Goal: Check status: Check status

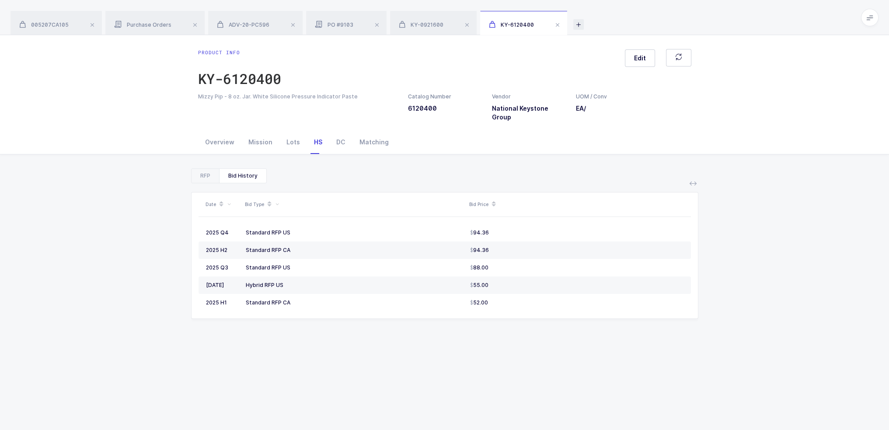
click at [578, 21] on icon at bounding box center [578, 24] width 10 height 10
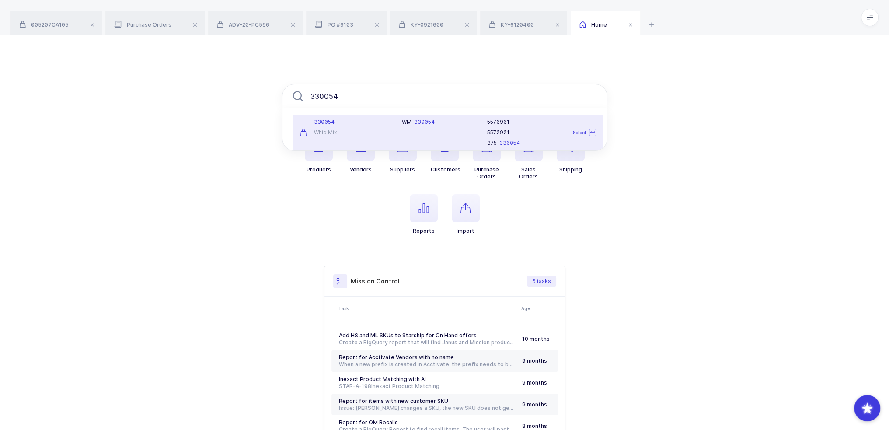
type input "330054"
click at [428, 131] on div "WM- 330054" at bounding box center [438, 132] width 85 height 28
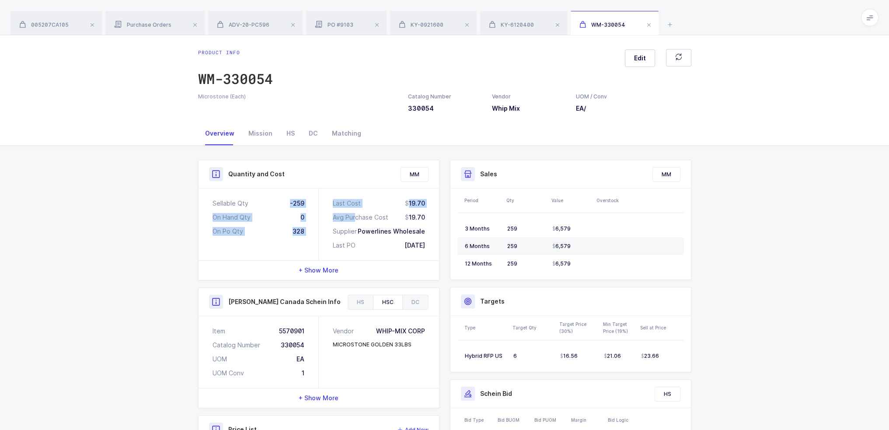
drag, startPoint x: 288, startPoint y: 201, endPoint x: 355, endPoint y: 218, distance: 69.0
click at [355, 218] on div "Sellable Qty -259 On Hand Qty 0 On Po Qty 328 Last Cost 19.70 Avg Purchase Cost…" at bounding box center [318, 224] width 240 height 72
click at [410, 221] on div "19.70" at bounding box center [415, 217] width 20 height 9
drag, startPoint x: 435, startPoint y: 246, endPoint x: 319, endPoint y: 203, distance: 123.2
click at [319, 203] on div "Last Cost 19.70 Avg Purchase Cost 19.70 Supplier Powerlines Wholesale Last PO […" at bounding box center [379, 224] width 120 height 72
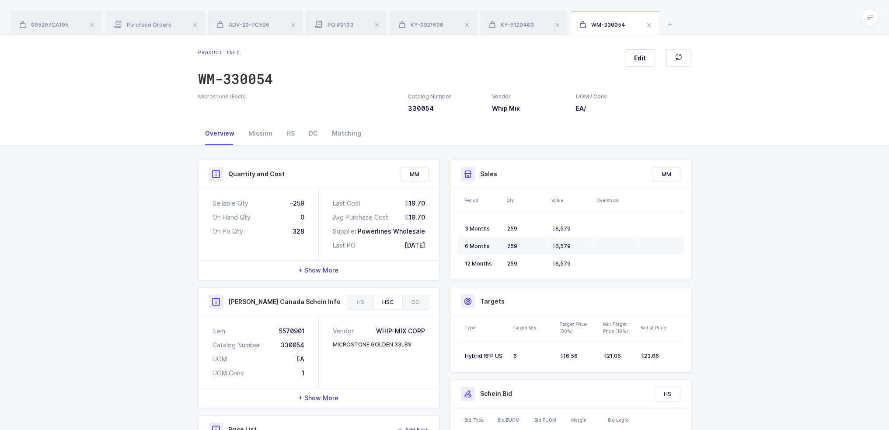
click at [319, 199] on div "Last Cost 19.70 Avg Purchase Cost 19.70 Supplier Powerlines Wholesale Last PO […" at bounding box center [379, 224] width 120 height 72
click at [257, 129] on div "Mission" at bounding box center [260, 134] width 38 height 24
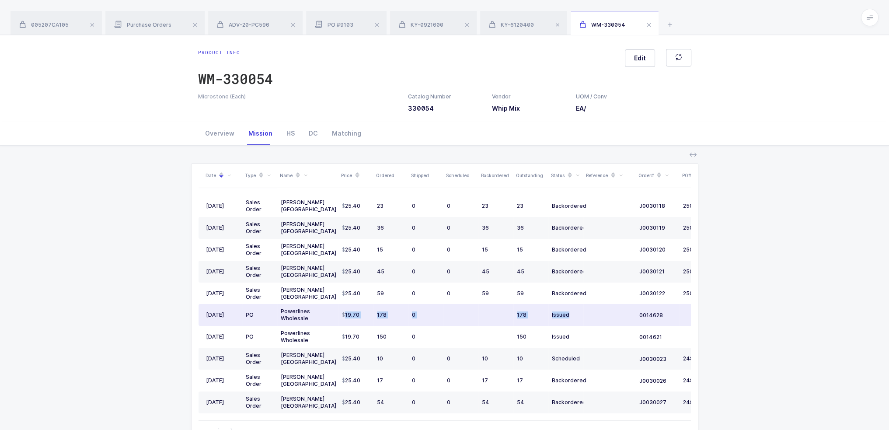
drag, startPoint x: 333, startPoint y: 315, endPoint x: 578, endPoint y: 314, distance: 245.6
click at [578, 314] on tr "[DATE] PO Powerlines Wholesale 19.70 178 0 178 Issued 0014628 [DATE]" at bounding box center [473, 315] width 551 height 22
click at [578, 314] on div "Issued" at bounding box center [566, 314] width 28 height 7
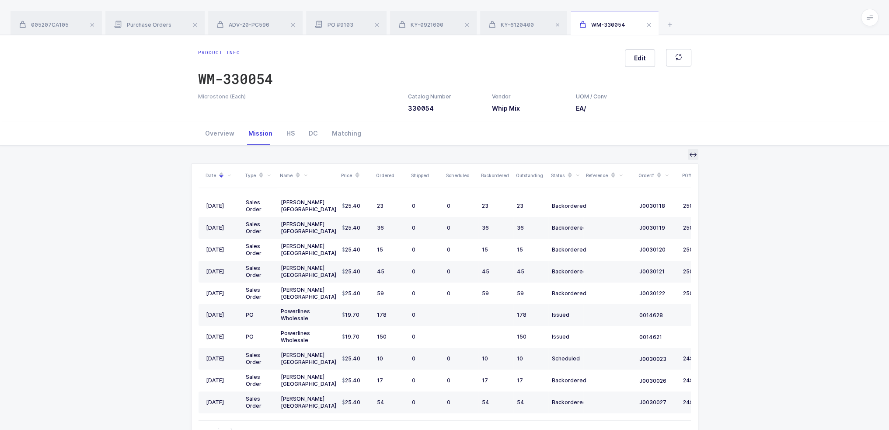
click at [692, 154] on icon at bounding box center [692, 154] width 7 height 7
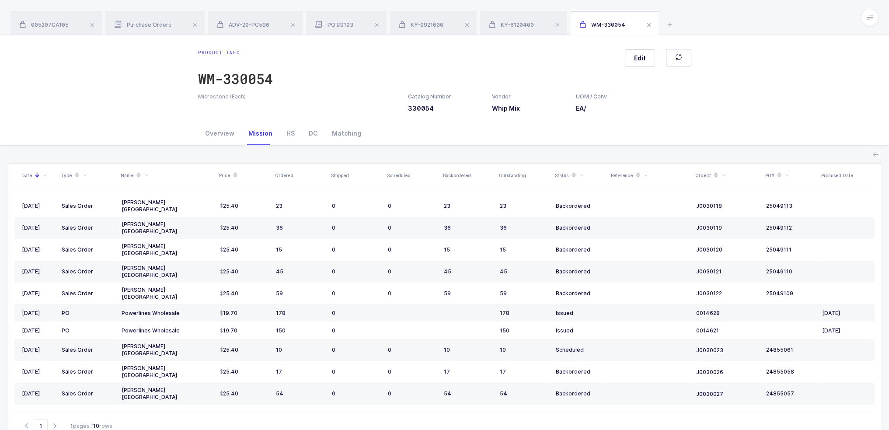
click at [145, 176] on icon at bounding box center [147, 176] width 4 height 4
drag, startPoint x: 103, startPoint y: 210, endPoint x: 91, endPoint y: 216, distance: 13.3
click at [102, 210] on span "Powerlines Wholesale" at bounding box center [114, 209] width 71 height 8
click at [79, 206] on input "Powerlines Wholesale" at bounding box center [79, 206] width 0 height 0
click at [81, 223] on button "Confirm" at bounding box center [82, 226] width 25 height 7
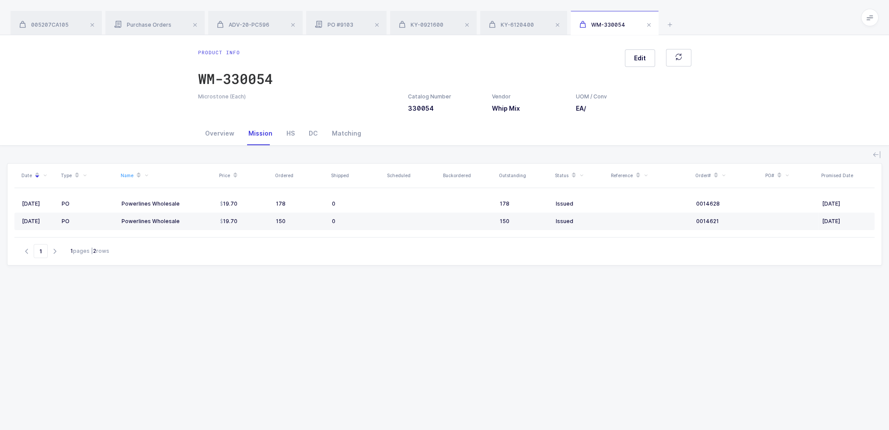
click at [129, 143] on div "Overview Mission HS DC Matching" at bounding box center [444, 134] width 889 height 24
click at [877, 153] on icon at bounding box center [876, 154] width 7 height 7
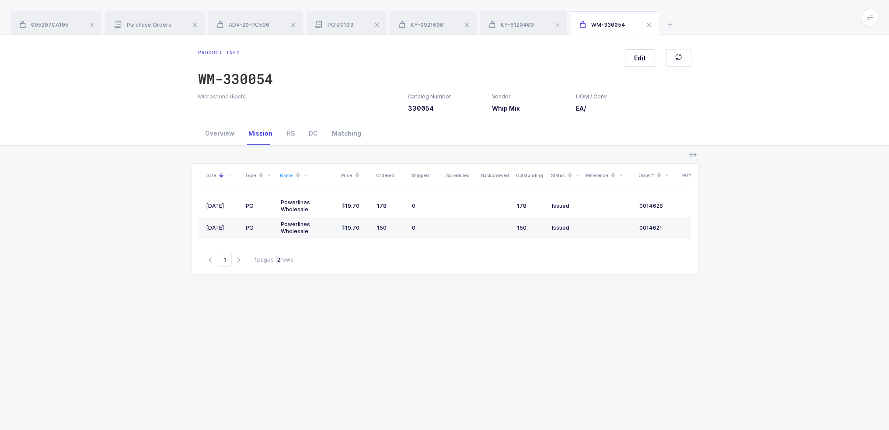
click at [531, 288] on div "Date Type Name Price Ordered Shipped Scheduled Backordered Outstanding Status R…" at bounding box center [444, 329] width 507 height 332
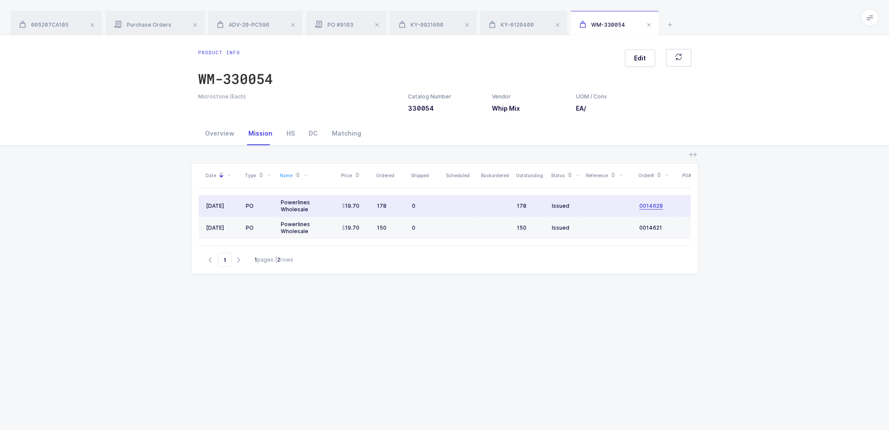
click at [654, 206] on span "0014628" at bounding box center [651, 205] width 24 height 7
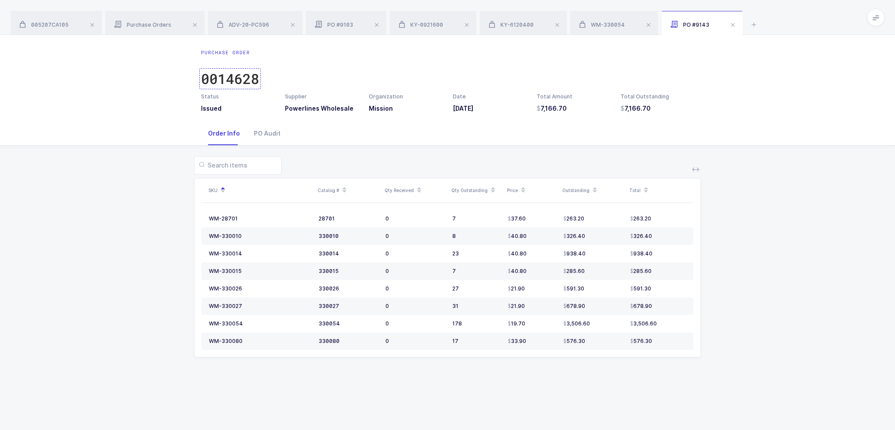
click at [241, 77] on div "0014628" at bounding box center [230, 78] width 58 height 17
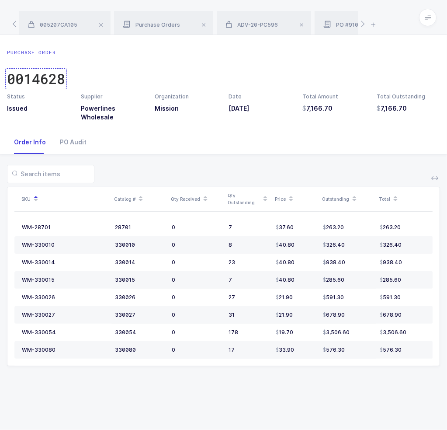
click at [33, 80] on div "0014628" at bounding box center [36, 78] width 58 height 17
click at [159, 24] on span "Purchase Orders" at bounding box center [151, 24] width 57 height 7
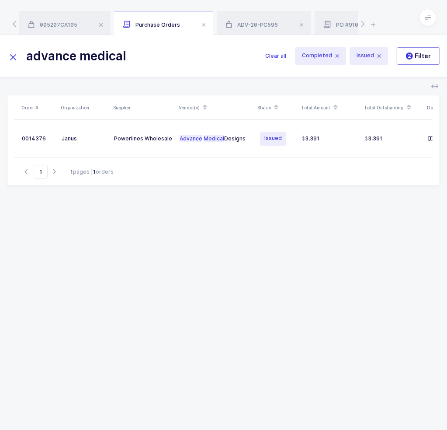
drag, startPoint x: 204, startPoint y: 62, endPoint x: 35, endPoint y: 46, distance: 169.4
click at [36, 47] on input "advance medical" at bounding box center [131, 55] width 248 height 21
type input "a"
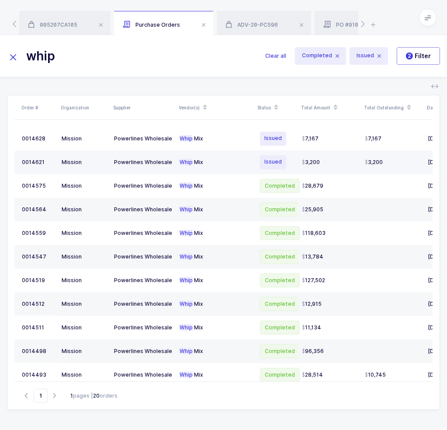
type input "whip"
click at [144, 163] on div "P o w e r l i n e s W h o l e s a l e" at bounding box center [143, 162] width 59 height 7
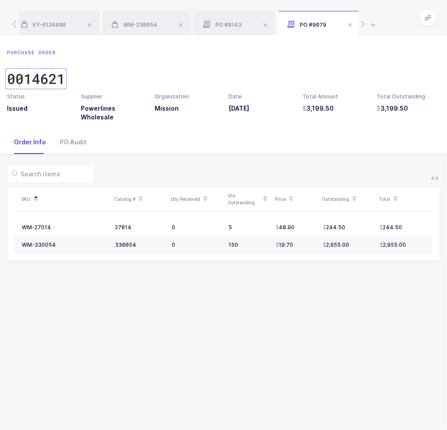
click at [49, 80] on div "0014621" at bounding box center [36, 78] width 58 height 17
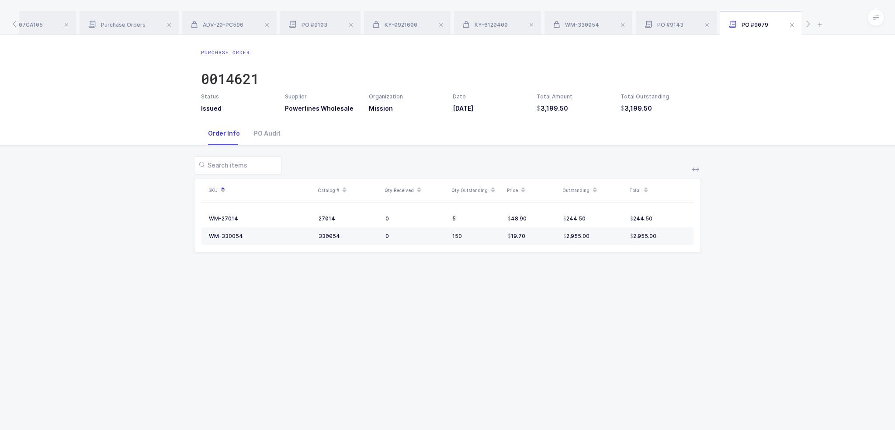
click at [881, 16] on span at bounding box center [875, 17] width 17 height 17
click at [831, 119] on li "Purchasing" at bounding box center [843, 117] width 65 height 7
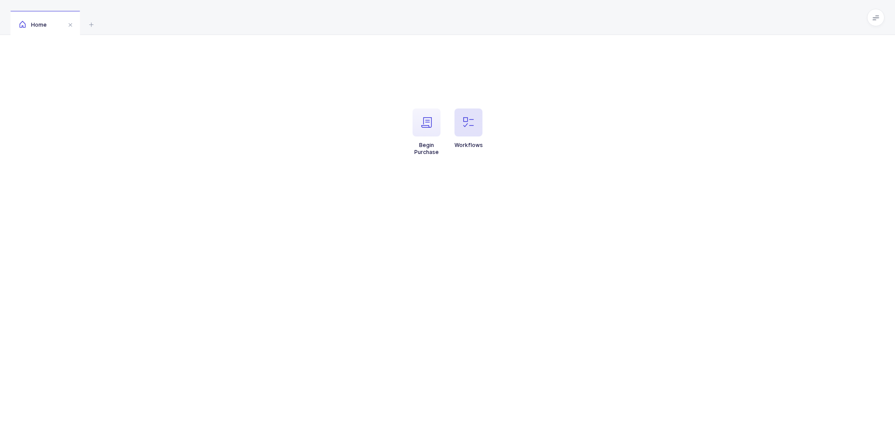
click at [455, 122] on span "button" at bounding box center [469, 122] width 28 height 28
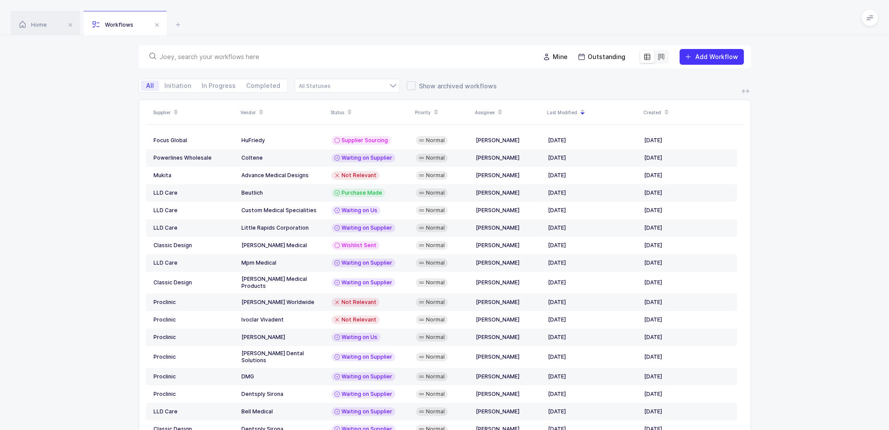
click at [423, 61] on input "text" at bounding box center [344, 56] width 369 height 9
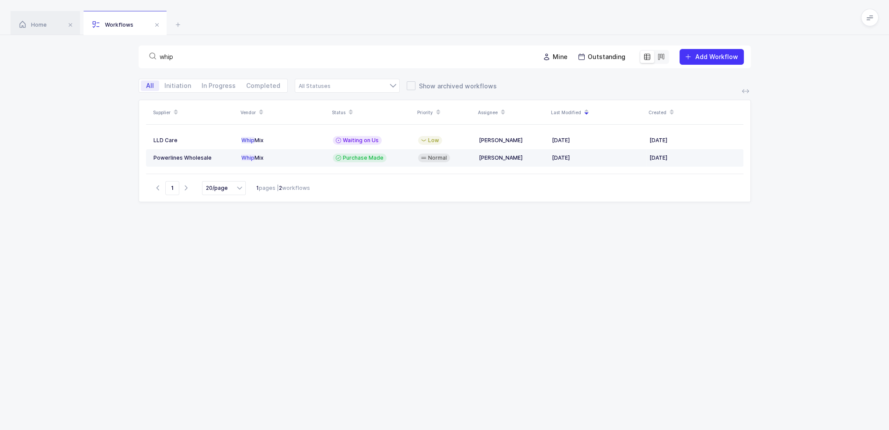
type input "whip"
click at [364, 158] on span "Purchase Made" at bounding box center [363, 157] width 41 height 7
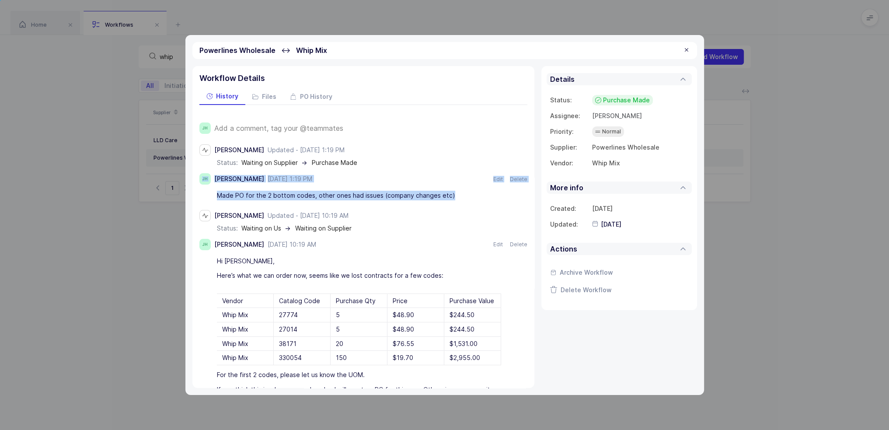
drag, startPoint x: 375, startPoint y: 160, endPoint x: 468, endPoint y: 194, distance: 98.4
click at [468, 194] on div "Joey Husney Updated - July 29, 2025 at 1:19 PM July 29, 2025 at 1:19 PM status:…" at bounding box center [363, 371] width 328 height 454
click at [469, 194] on div "Made PO for the 2 bottom codes, other ones had issues (company changes etc)" at bounding box center [359, 195] width 284 height 15
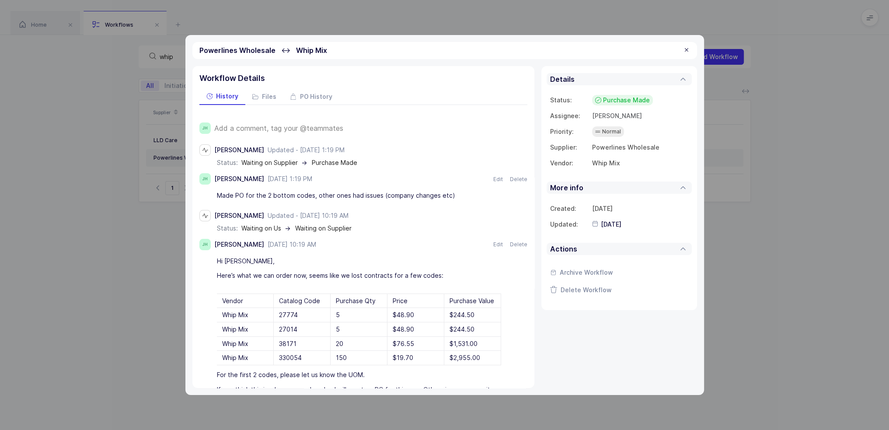
click at [259, 126] on span "Add a comment, tag your @teammates" at bounding box center [278, 128] width 129 height 8
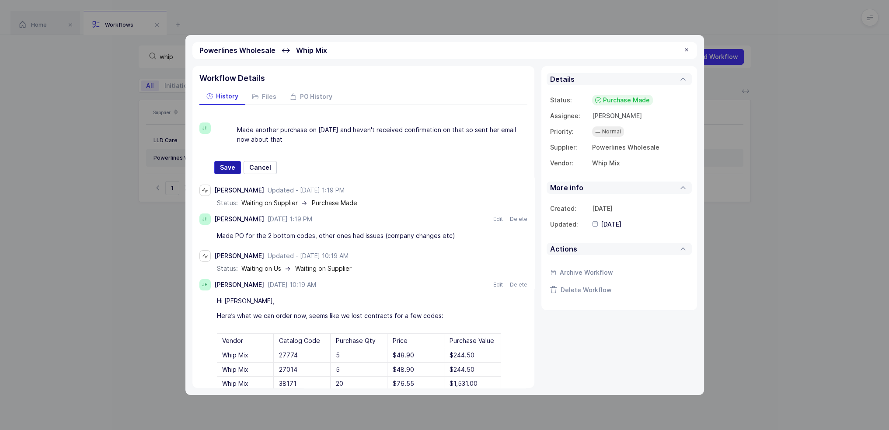
click at [221, 167] on span "Save" at bounding box center [227, 167] width 15 height 9
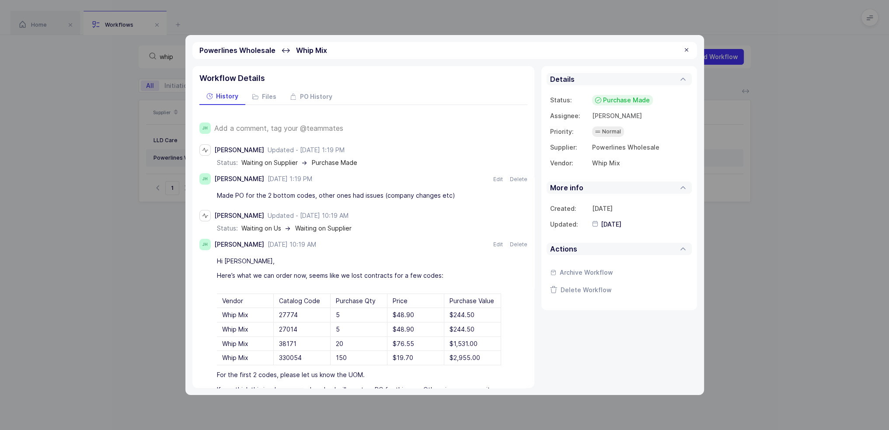
type input "2025-09-30"
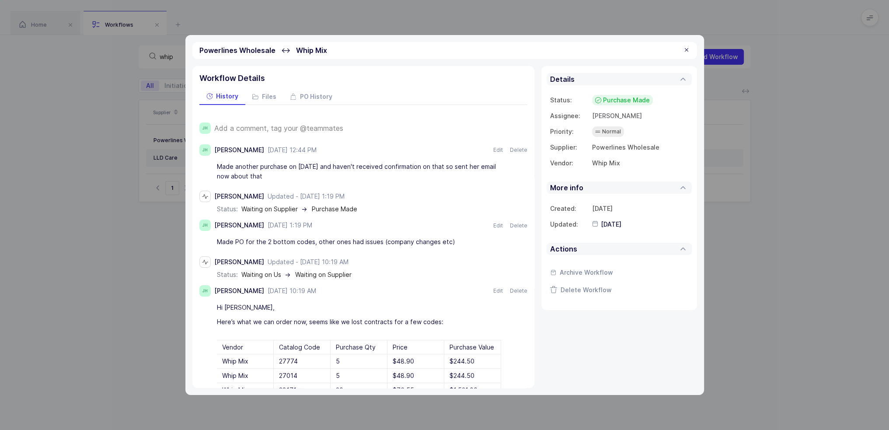
click at [618, 100] on span "Purchase Made" at bounding box center [626, 100] width 47 height 9
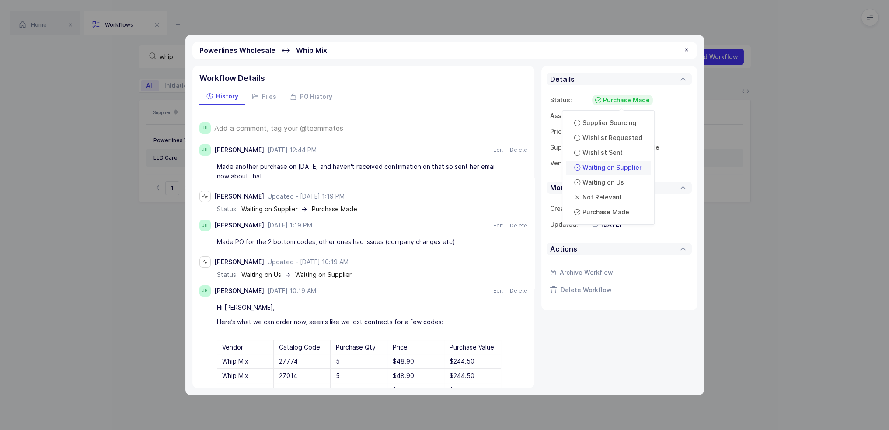
click at [626, 173] on li "Waiting on Supplier" at bounding box center [608, 167] width 85 height 14
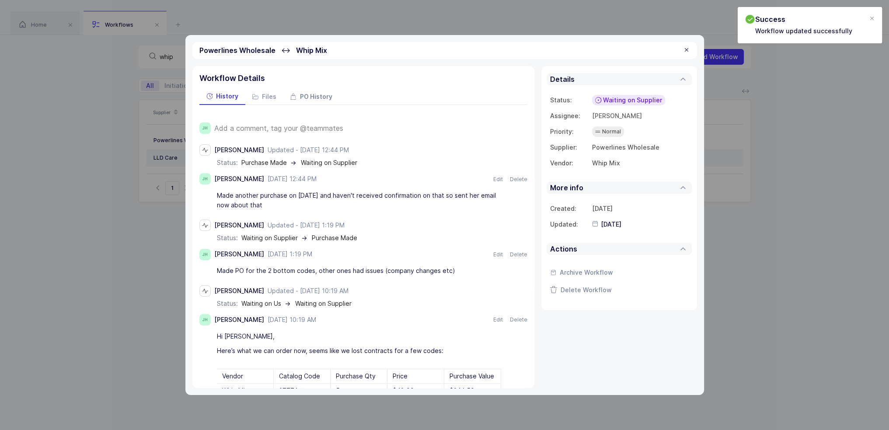
click at [301, 94] on span "PO History" at bounding box center [316, 97] width 32 height 6
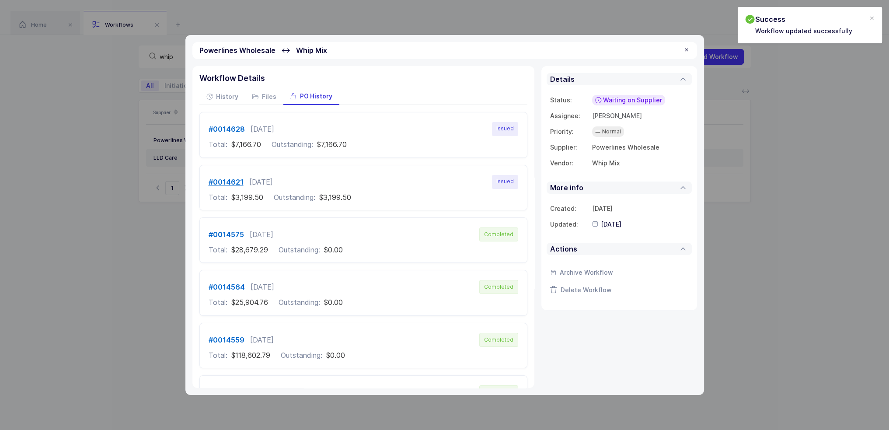
click at [231, 181] on b "#0014621" at bounding box center [225, 181] width 35 height 9
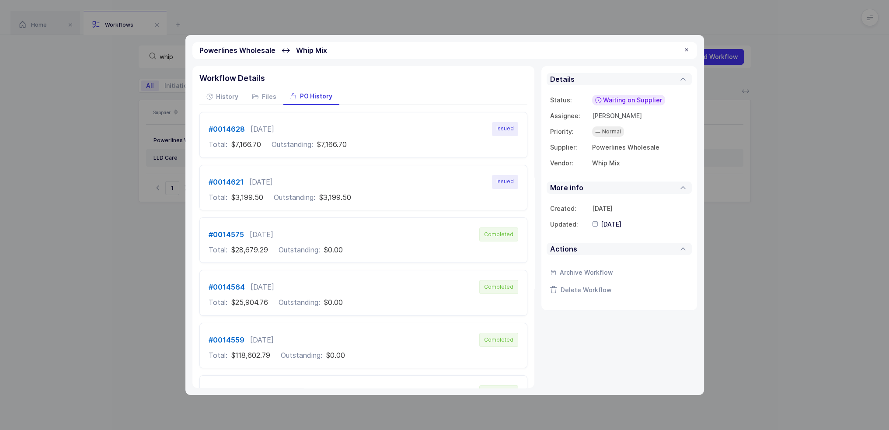
click at [687, 50] on div at bounding box center [686, 50] width 7 height 8
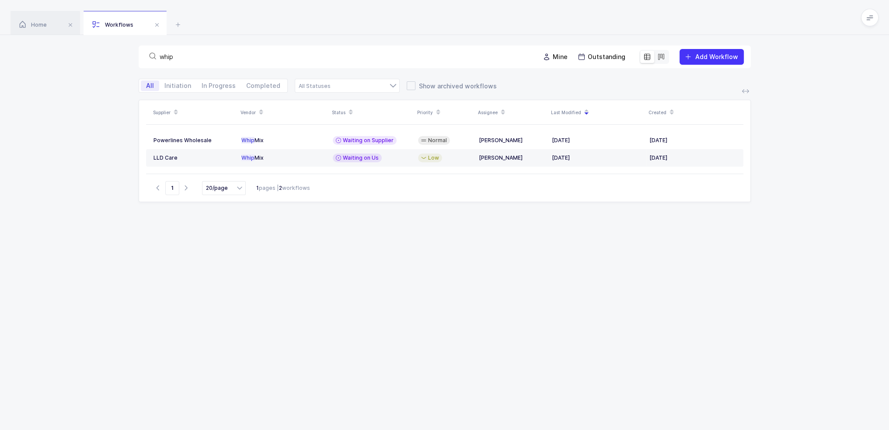
drag, startPoint x: 182, startPoint y: 61, endPoint x: 140, endPoint y: 63, distance: 42.0
click at [140, 63] on div "whip Mine Outstanding Add Workflow" at bounding box center [445, 56] width 612 height 23
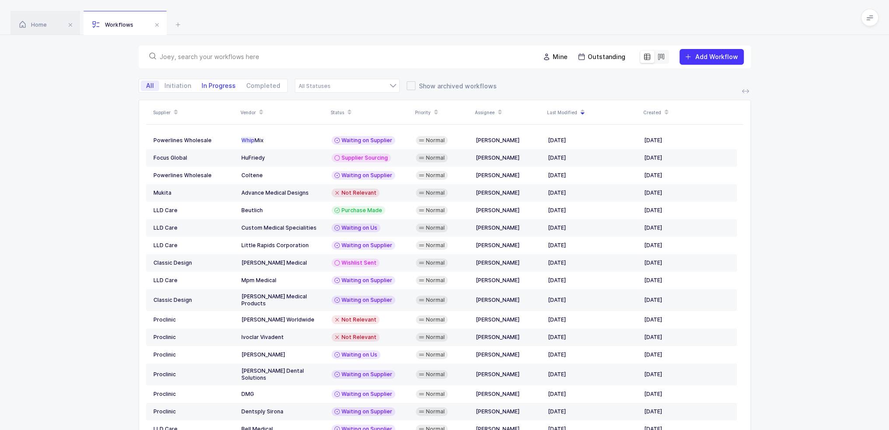
click at [219, 85] on span "In Progress" at bounding box center [218, 86] width 34 height 6
click at [202, 85] on input "In Progress" at bounding box center [199, 83] width 6 height 6
radio input "true"
radio input "false"
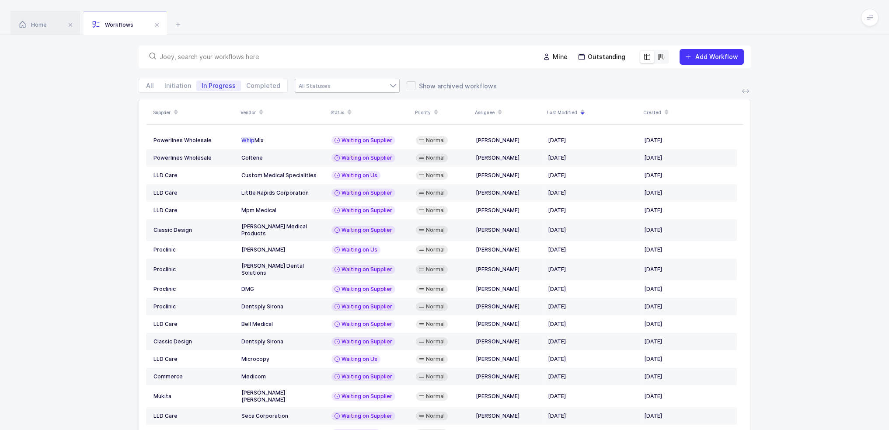
click at [363, 87] on div at bounding box center [347, 86] width 105 height 14
click at [341, 105] on span "Waiting on Supplier" at bounding box center [333, 104] width 59 height 7
type input "Waiting on Supplier"
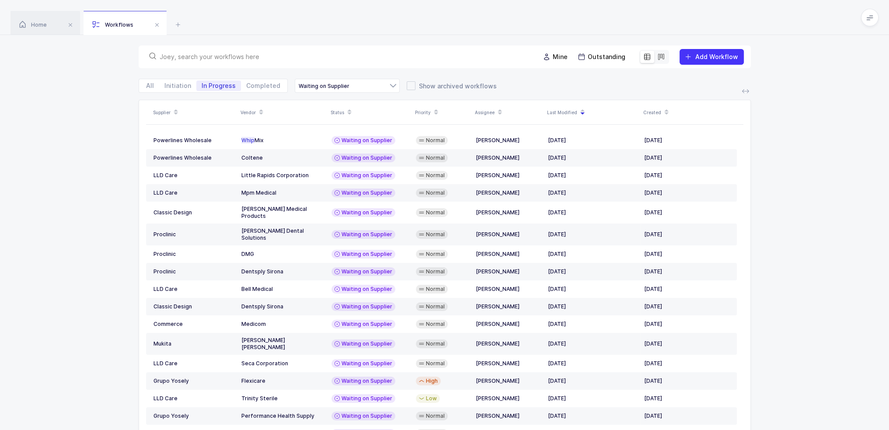
click at [580, 108] on icon at bounding box center [582, 109] width 4 height 4
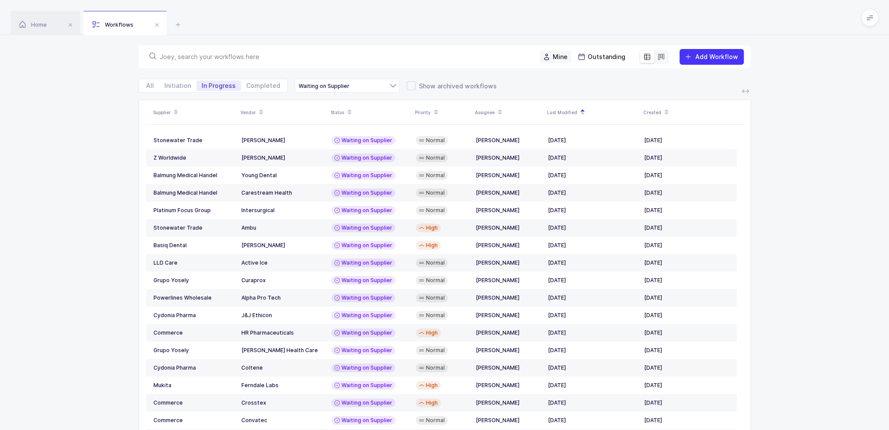
click at [561, 54] on span "Mine" at bounding box center [559, 56] width 15 height 9
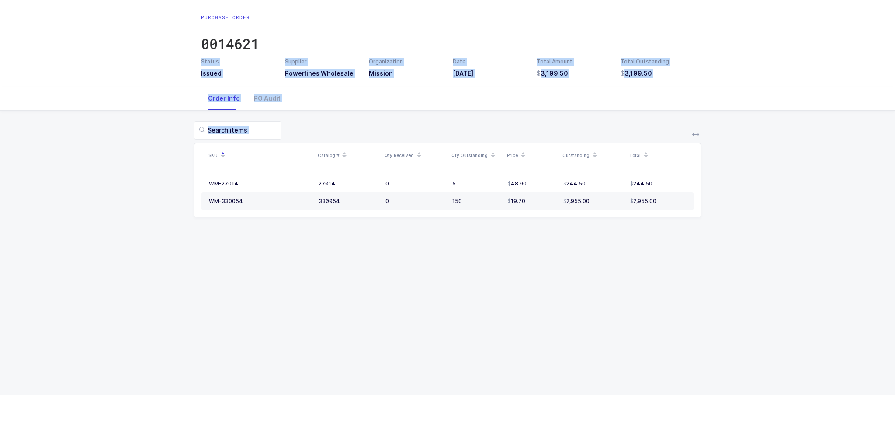
drag, startPoint x: 596, startPoint y: 36, endPoint x: 711, endPoint y: 236, distance: 230.5
click at [711, 236] on div "Purchase Order 0014621 Status Issued Supplier Powerlines Wholesale Organization…" at bounding box center [447, 197] width 895 height 395
click at [711, 236] on div "SKU Catalog # Qty Received Qty Outstanding Price Outstanding Total WM-27014 270…" at bounding box center [447, 175] width 881 height 128
drag, startPoint x: 711, startPoint y: 238, endPoint x: 605, endPoint y: 3, distance: 257.6
click at [605, 3] on div "Purchase Order 0014621 Status Issued Supplier Powerlines Wholesale Organization…" at bounding box center [447, 197] width 895 height 395
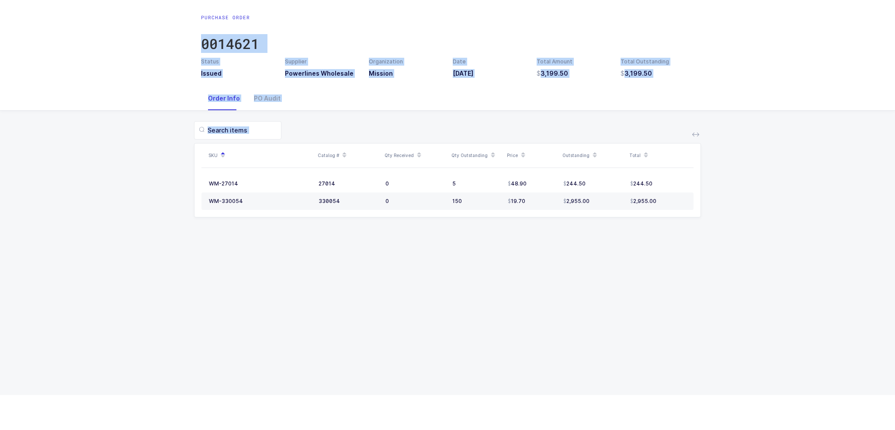
click at [605, 3] on div "Purchase Order 0014621 Status Issued Supplier Powerlines Wholesale Organization…" at bounding box center [447, 43] width 895 height 87
